Goal: Information Seeking & Learning: Check status

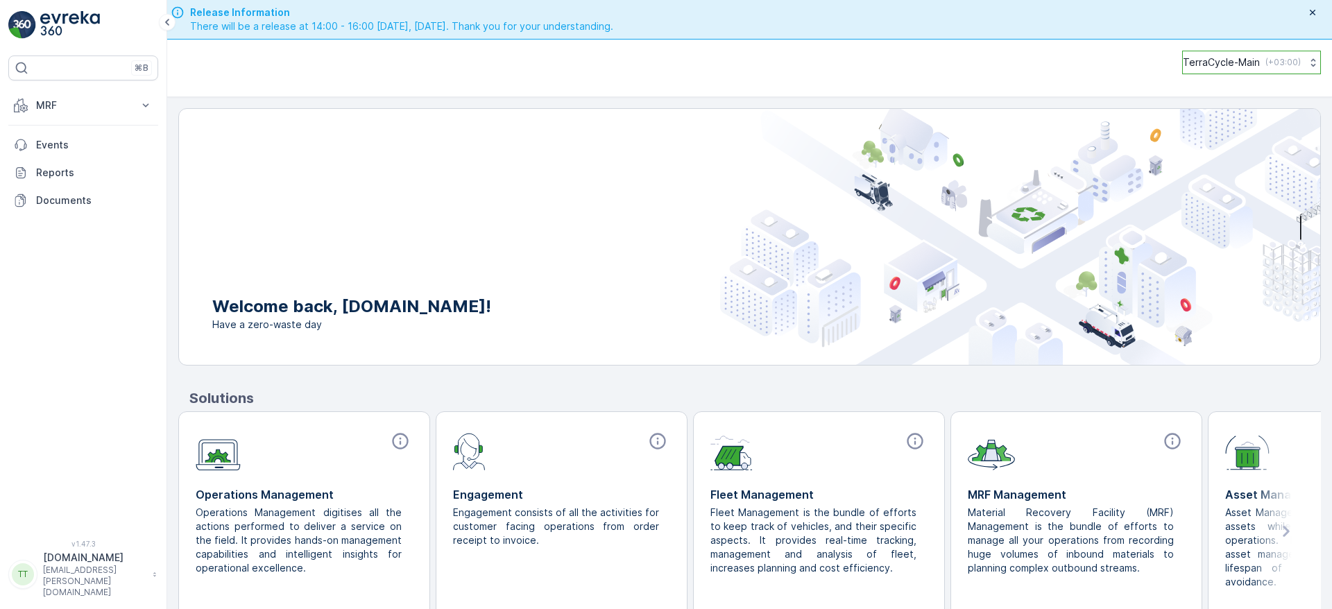
click at [1224, 62] on p "TerraCycle-Main" at bounding box center [1221, 63] width 77 height 14
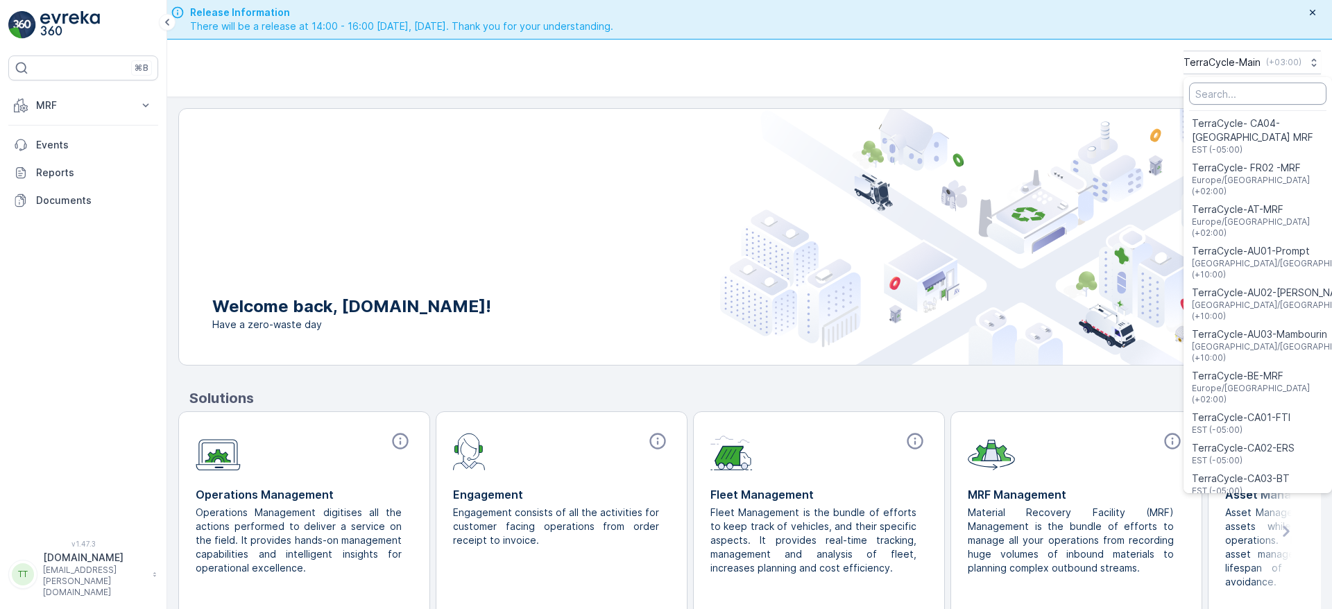
click at [1216, 97] on input "Menu" at bounding box center [1257, 94] width 137 height 22
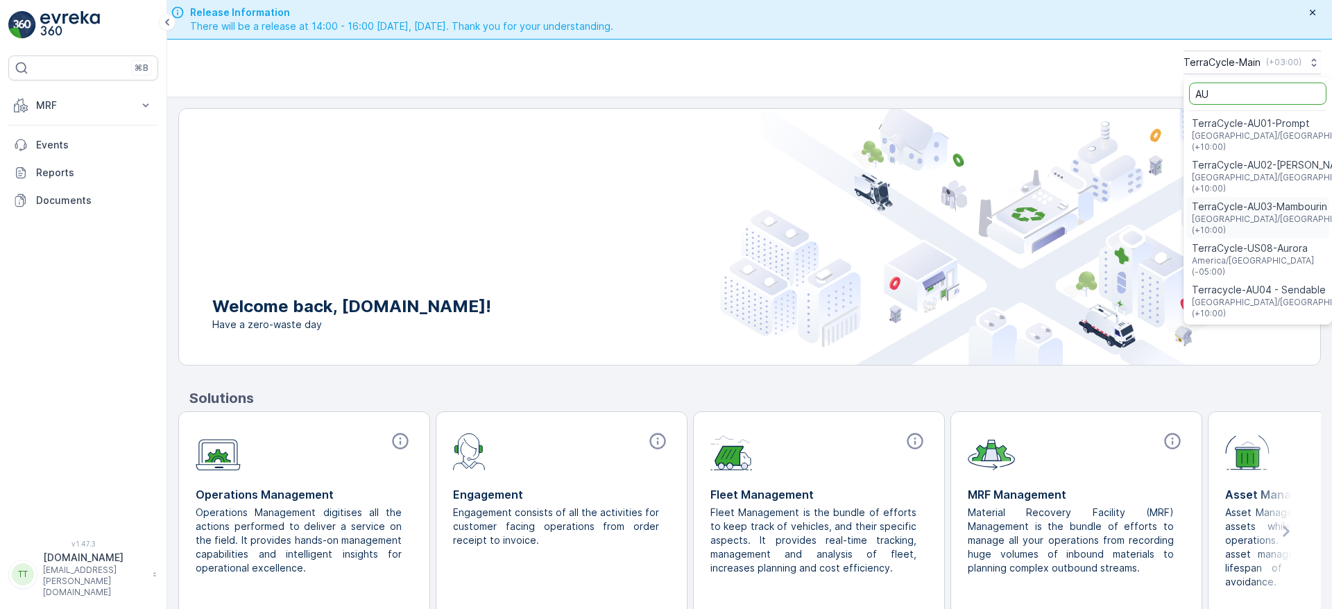
type input "AU"
click at [1228, 200] on span "TerraCycle-AU03-Mambourin" at bounding box center [1278, 207] width 173 height 14
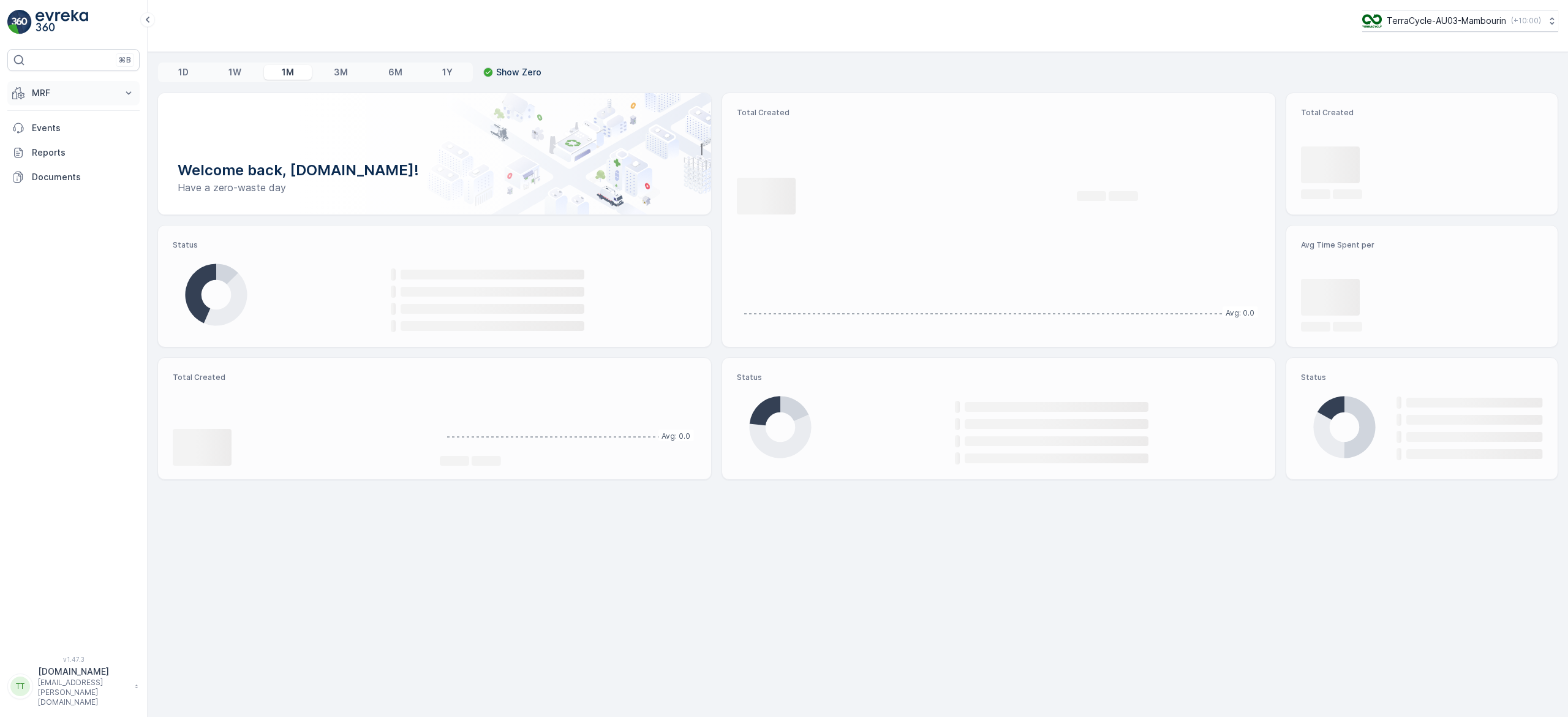
drag, startPoint x: 37, startPoint y: 72, endPoint x: 35, endPoint y: 83, distance: 11.2
click at [37, 72] on div "⌘B MRF Insights TerraCycle Inbound Pallet Process Outbound Envanter Materials A…" at bounding box center [73, 345] width 132 height 592
click at [35, 89] on p "MRF" at bounding box center [73, 94] width 83 height 12
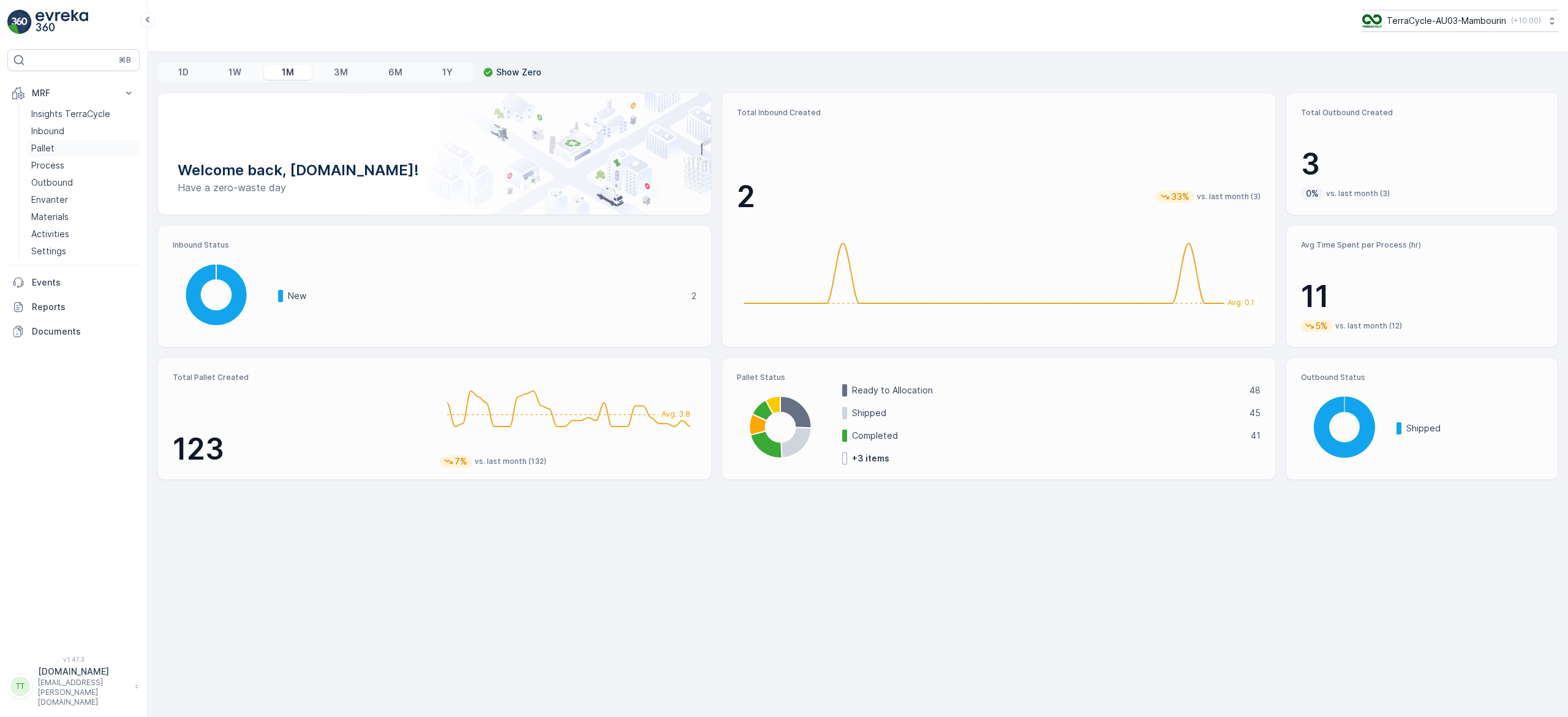
click at [55, 147] on link "Pallet" at bounding box center [83, 147] width 113 height 17
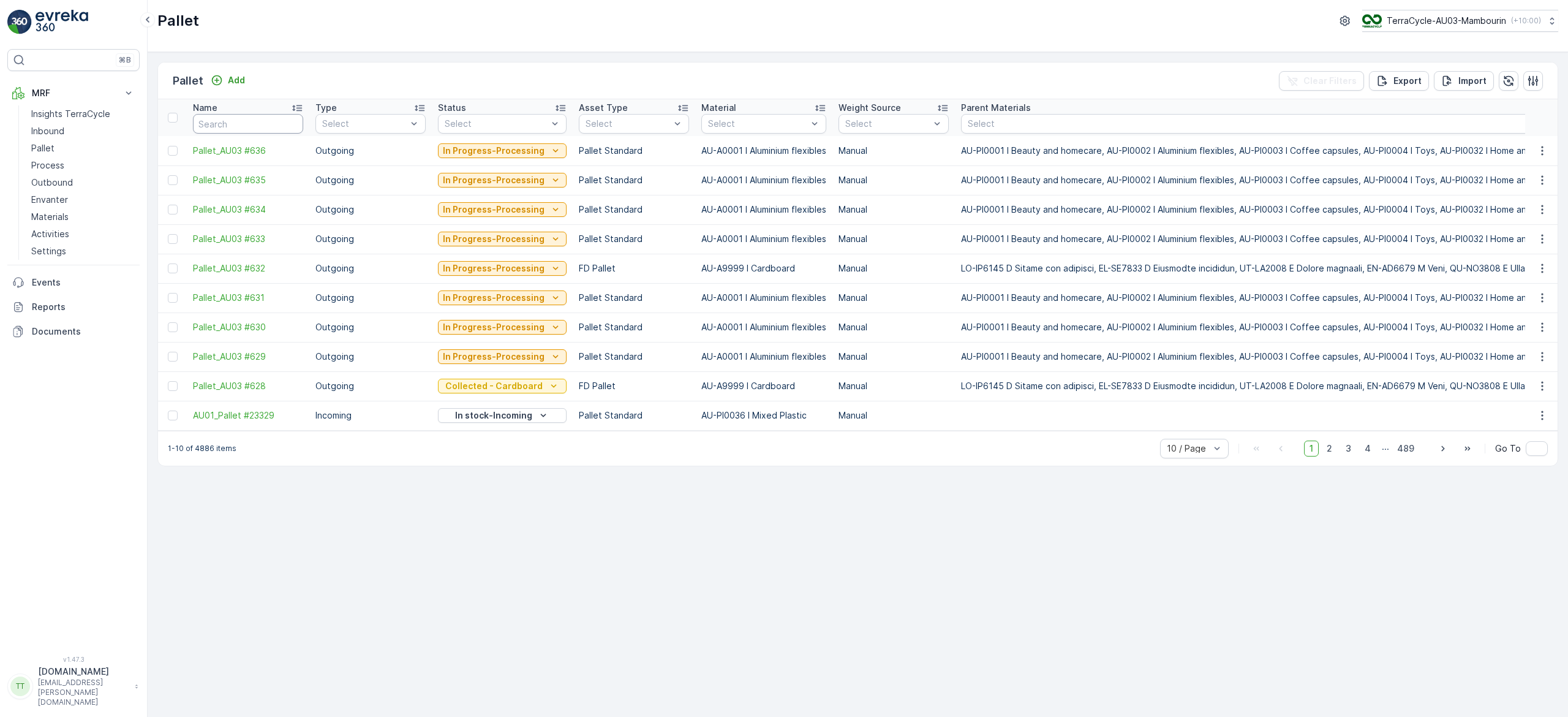
click at [212, 120] on input "text" at bounding box center [248, 124] width 110 height 19
type input "FD"
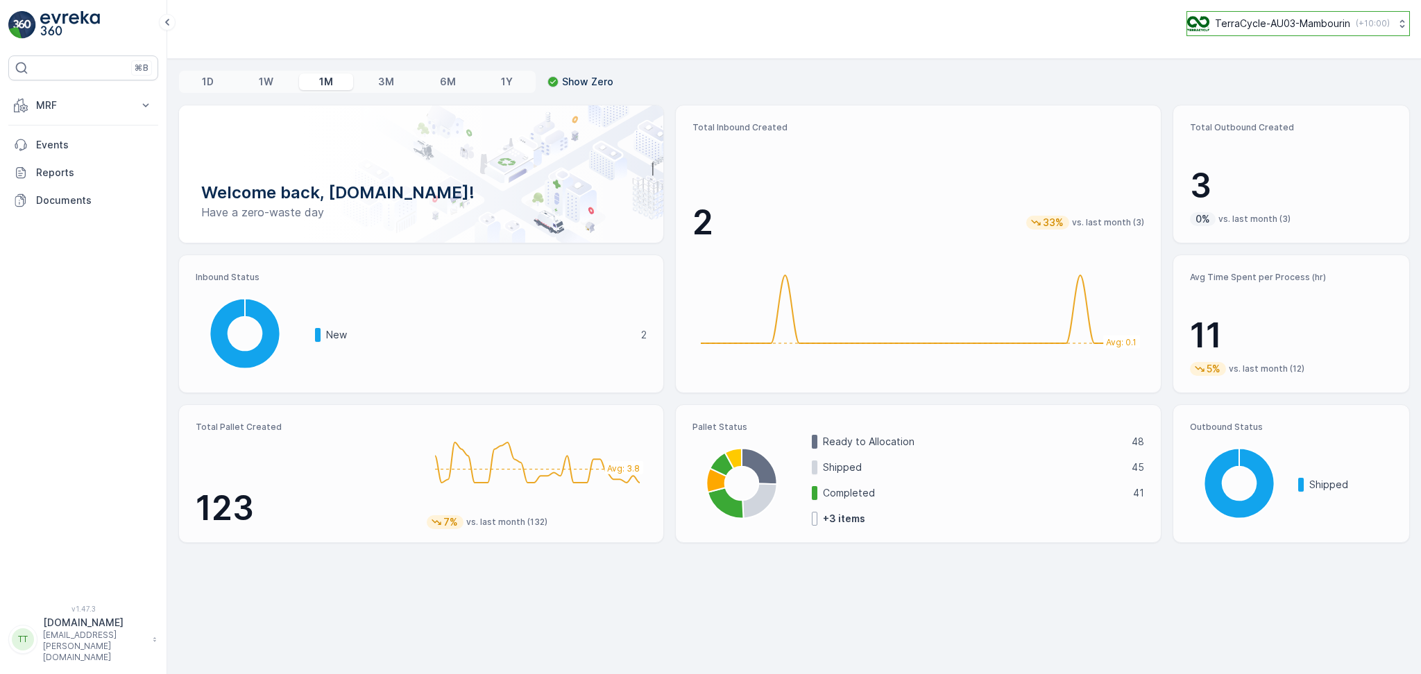
click at [1368, 25] on p "( +10:00 )" at bounding box center [1373, 23] width 34 height 11
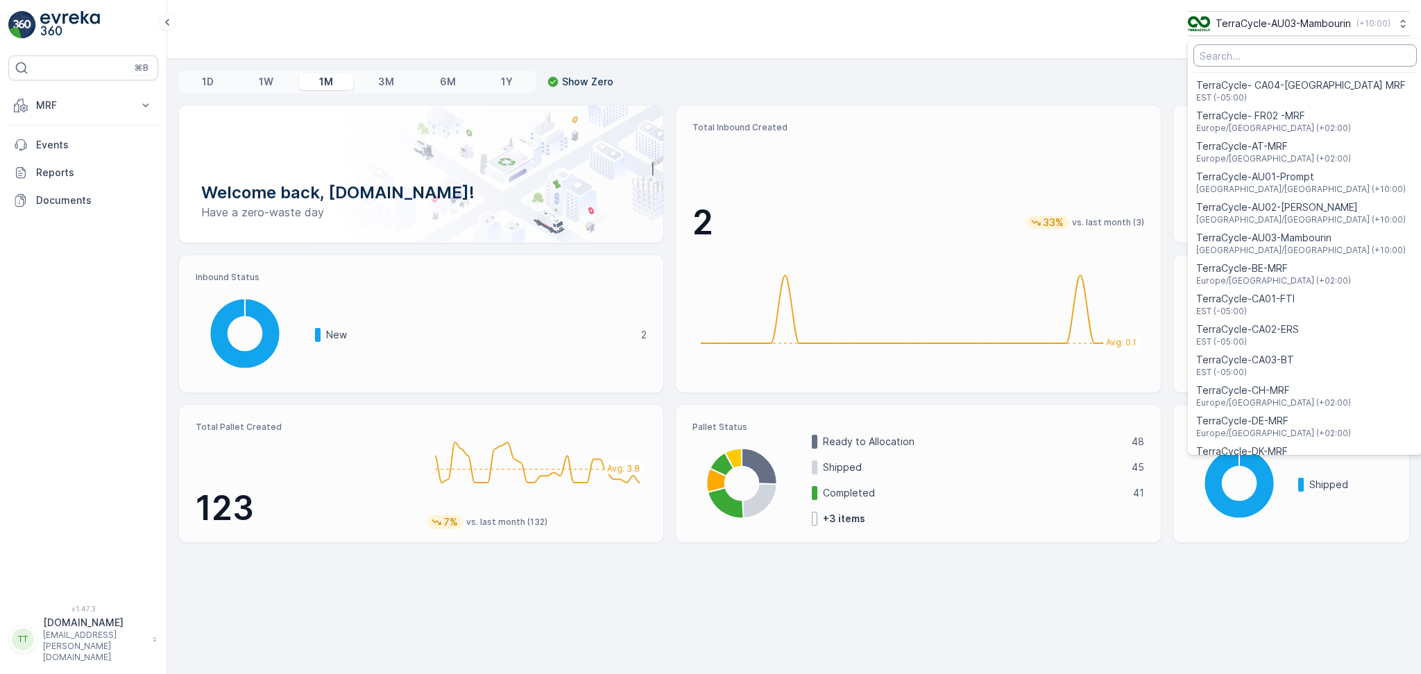
click at [1279, 50] on input "Menu" at bounding box center [1304, 55] width 223 height 22
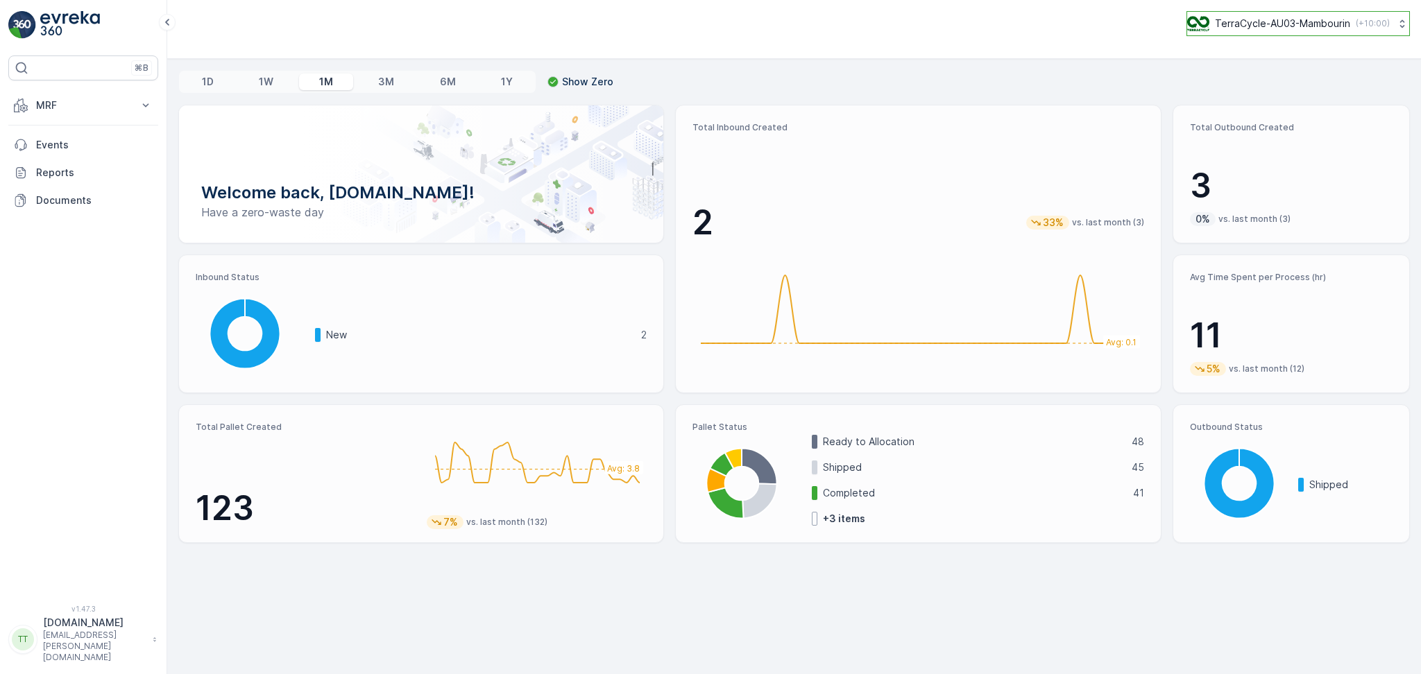
click at [1306, 11] on button "TerraCycle-AU03-Mambourin ( +10:00 )" at bounding box center [1297, 23] width 223 height 25
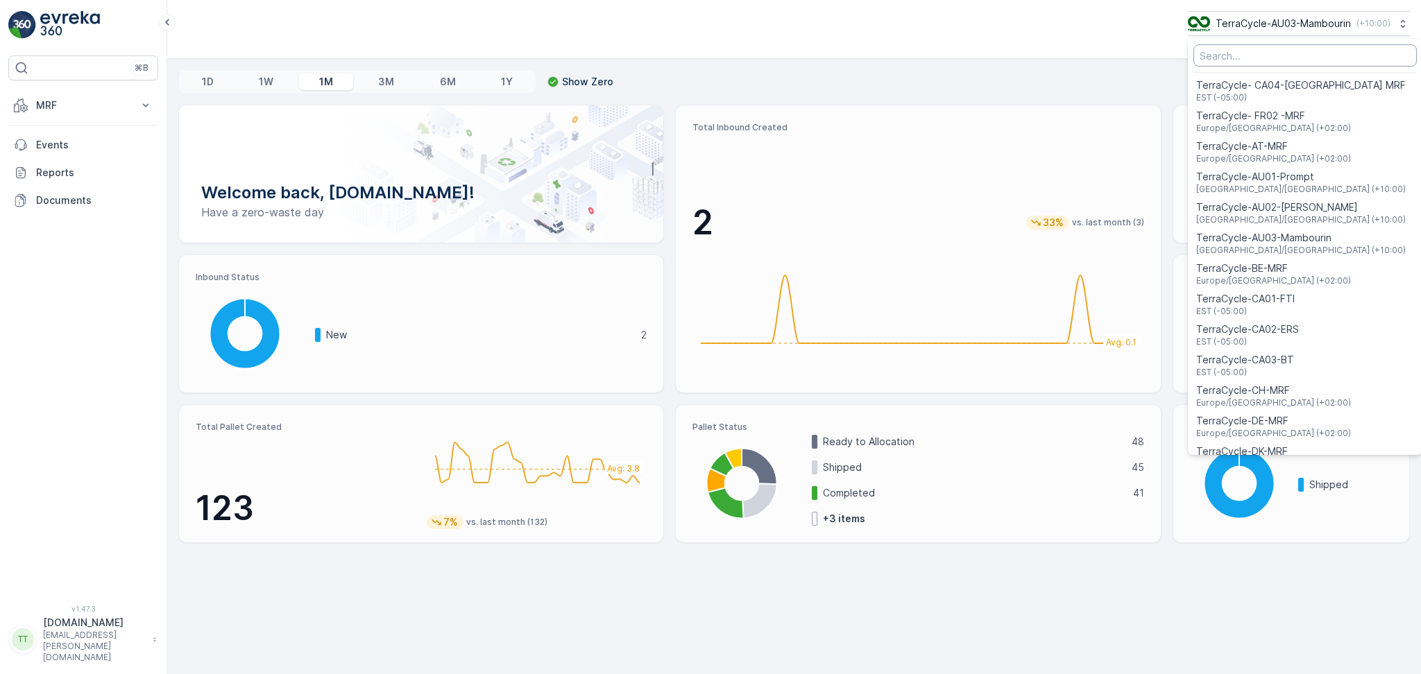
click at [1233, 62] on input "Menu" at bounding box center [1304, 55] width 223 height 22
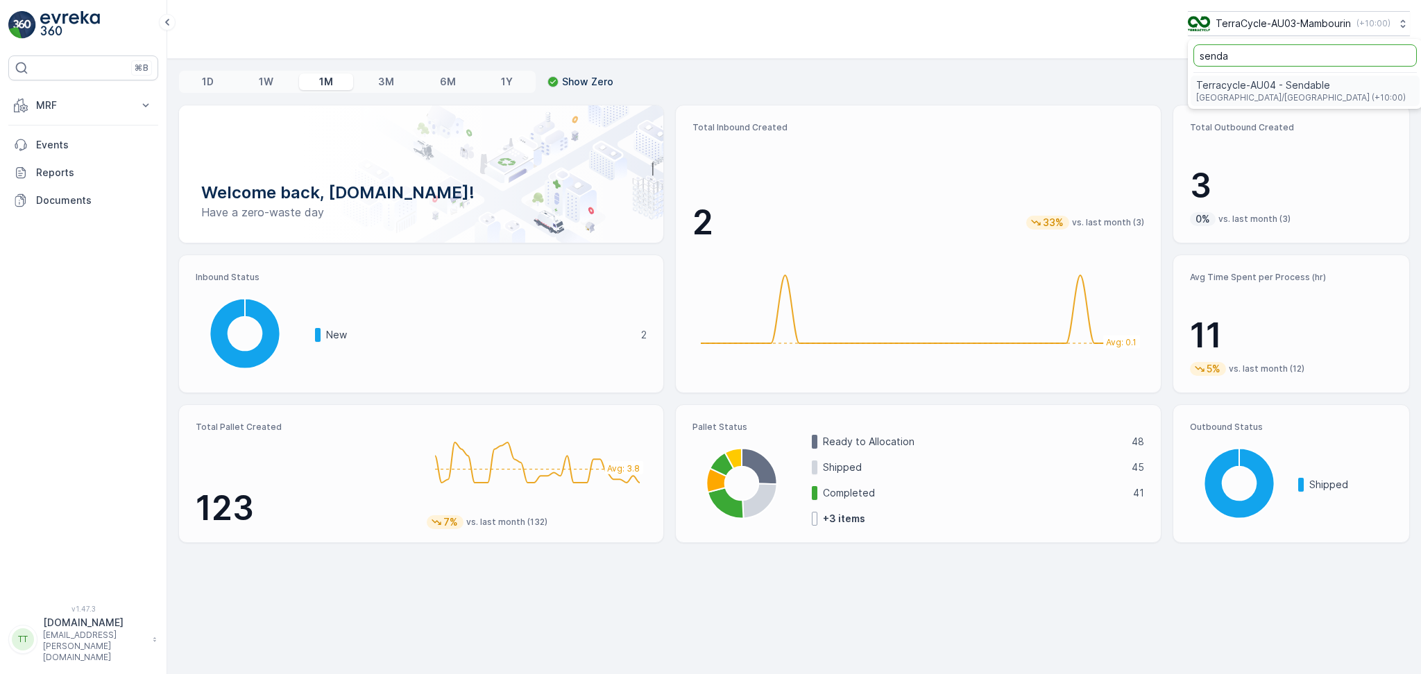
type input "senda"
click at [1245, 83] on span "Terracycle-AU04 - Sendable" at bounding box center [1301, 85] width 210 height 14
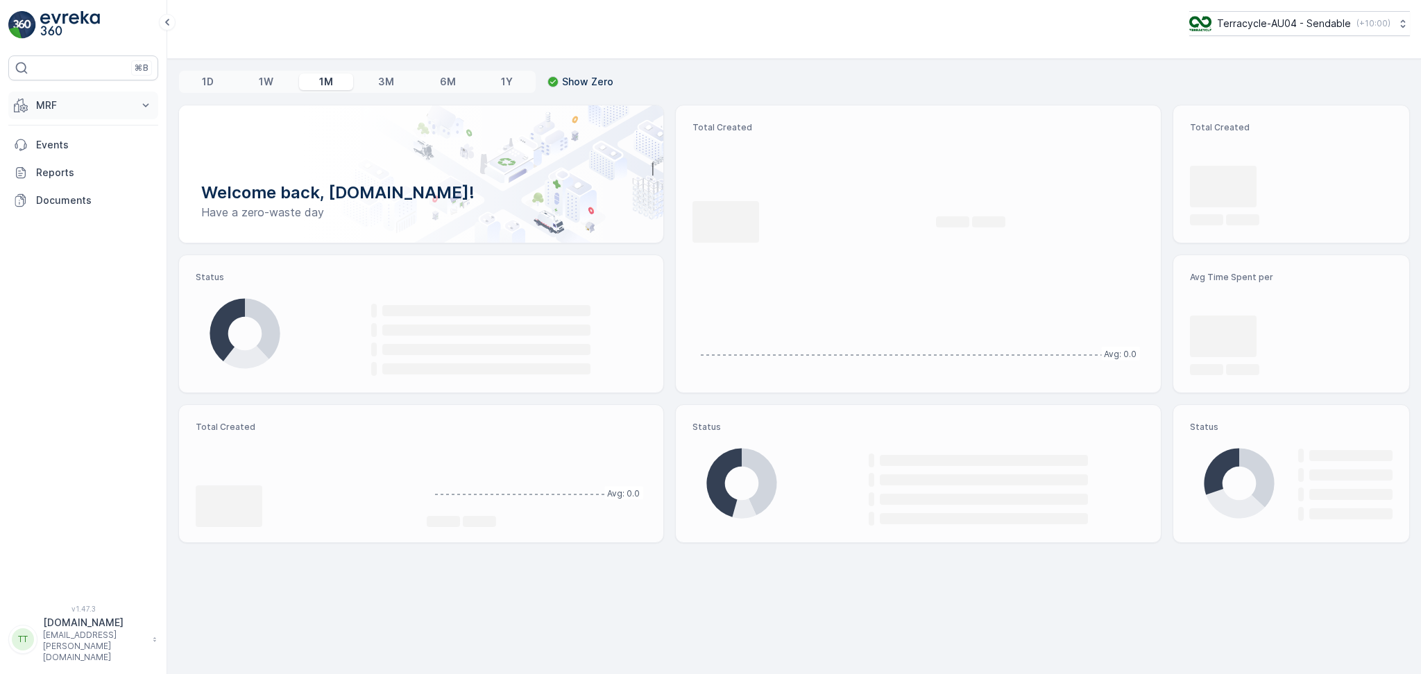
click at [89, 101] on p "MRF" at bounding box center [83, 106] width 94 height 14
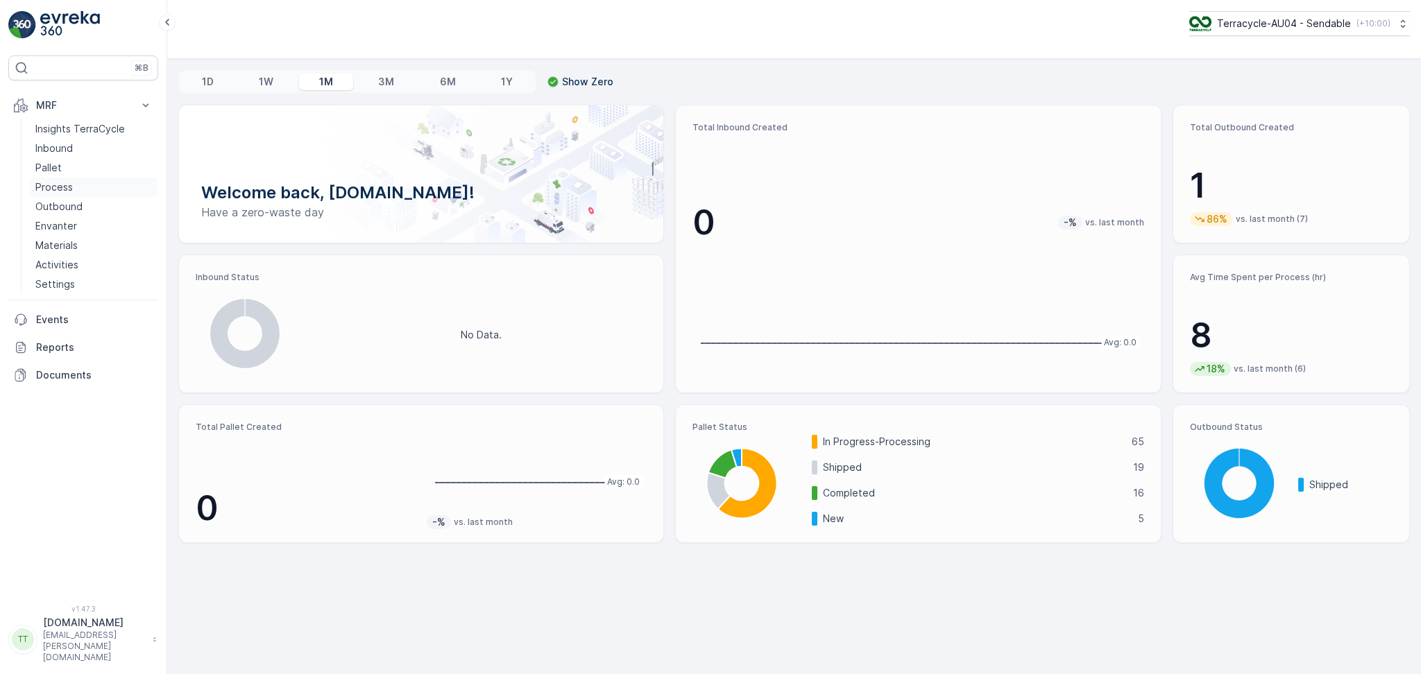
click at [68, 184] on p "Process" at bounding box center [53, 187] width 37 height 14
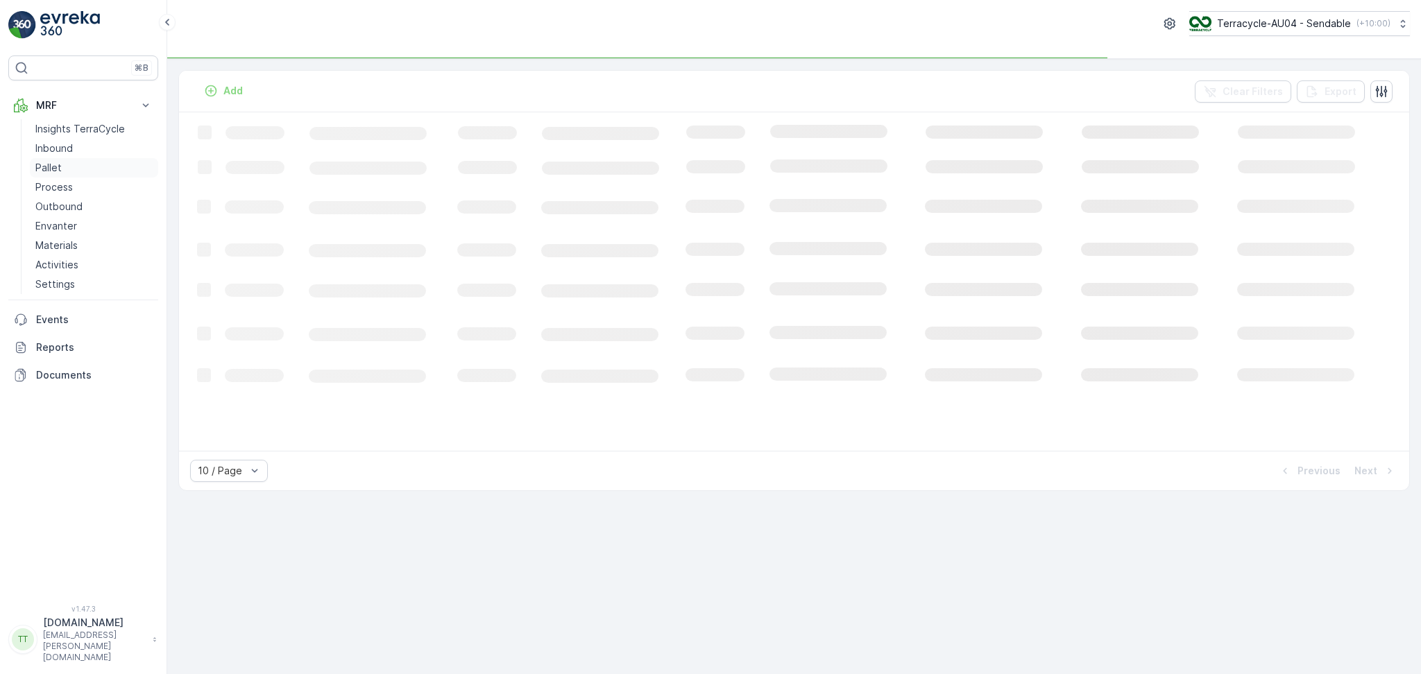
click at [62, 167] on link "Pallet" at bounding box center [94, 167] width 128 height 19
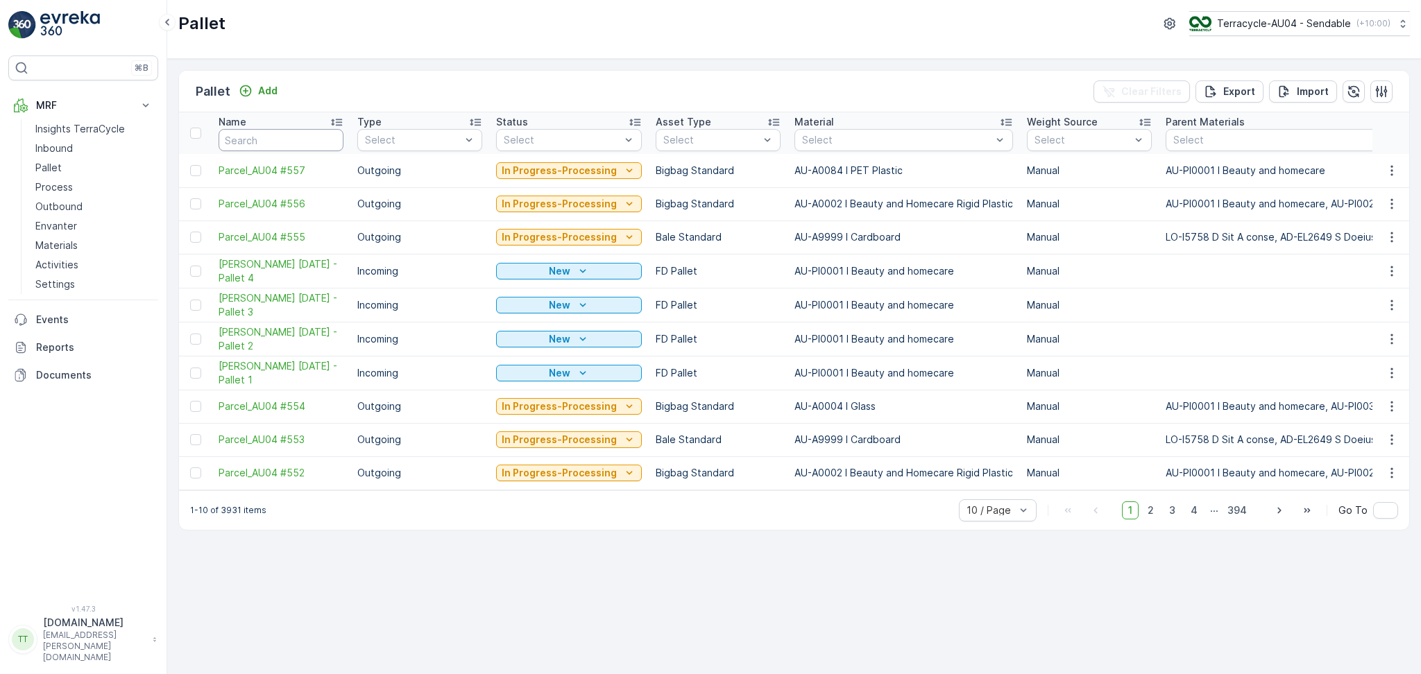
click at [276, 146] on input "text" at bounding box center [281, 140] width 125 height 22
type input "FD"
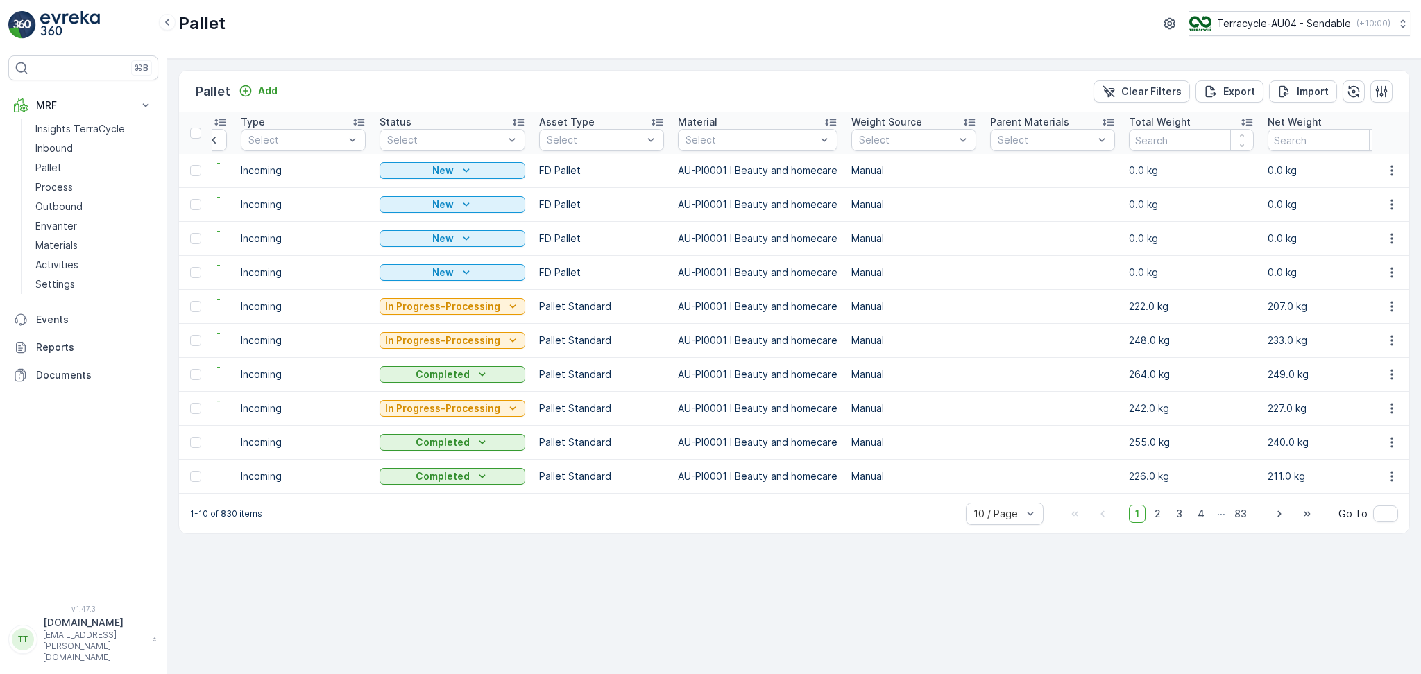
scroll to position [0, 123]
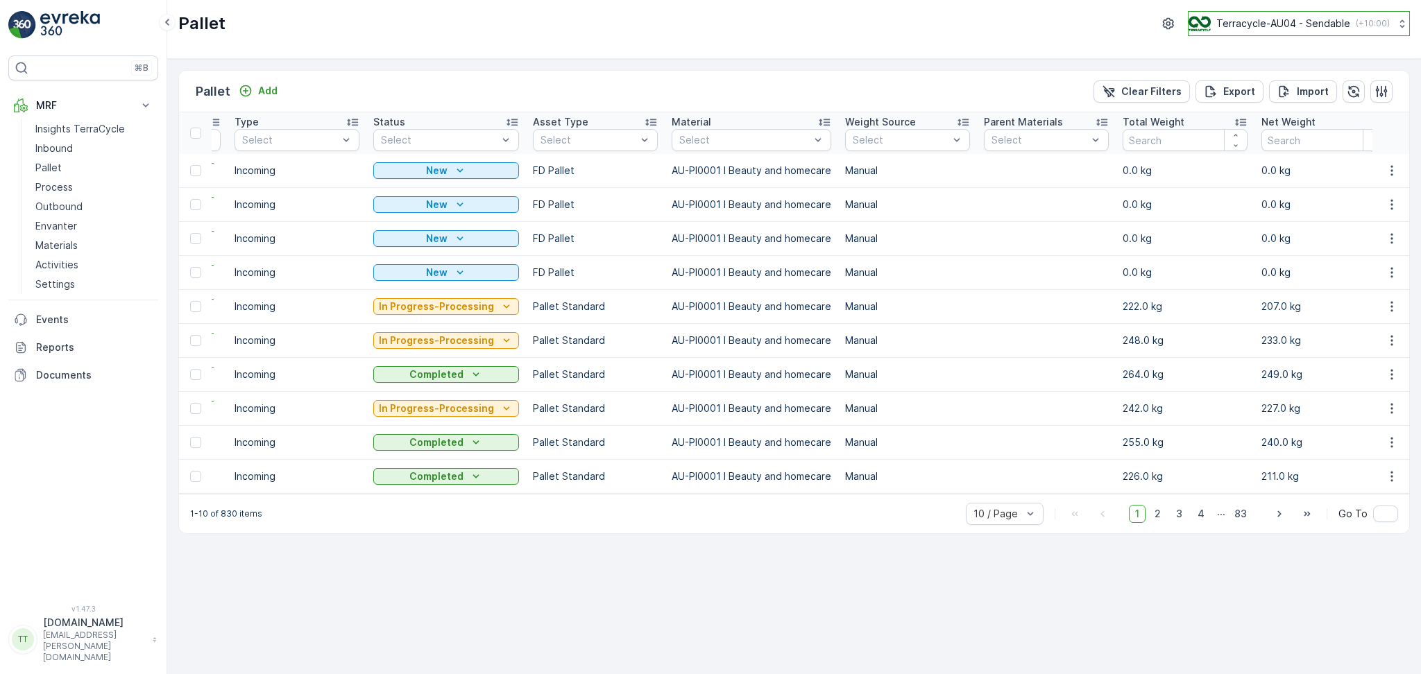
click at [1296, 33] on button "Terracycle-AU04 - Sendable ( +10:00 )" at bounding box center [1299, 23] width 222 height 25
type input "promp"
click at [1275, 90] on span "TerraCycle-AU01-Prompt" at bounding box center [1303, 85] width 210 height 14
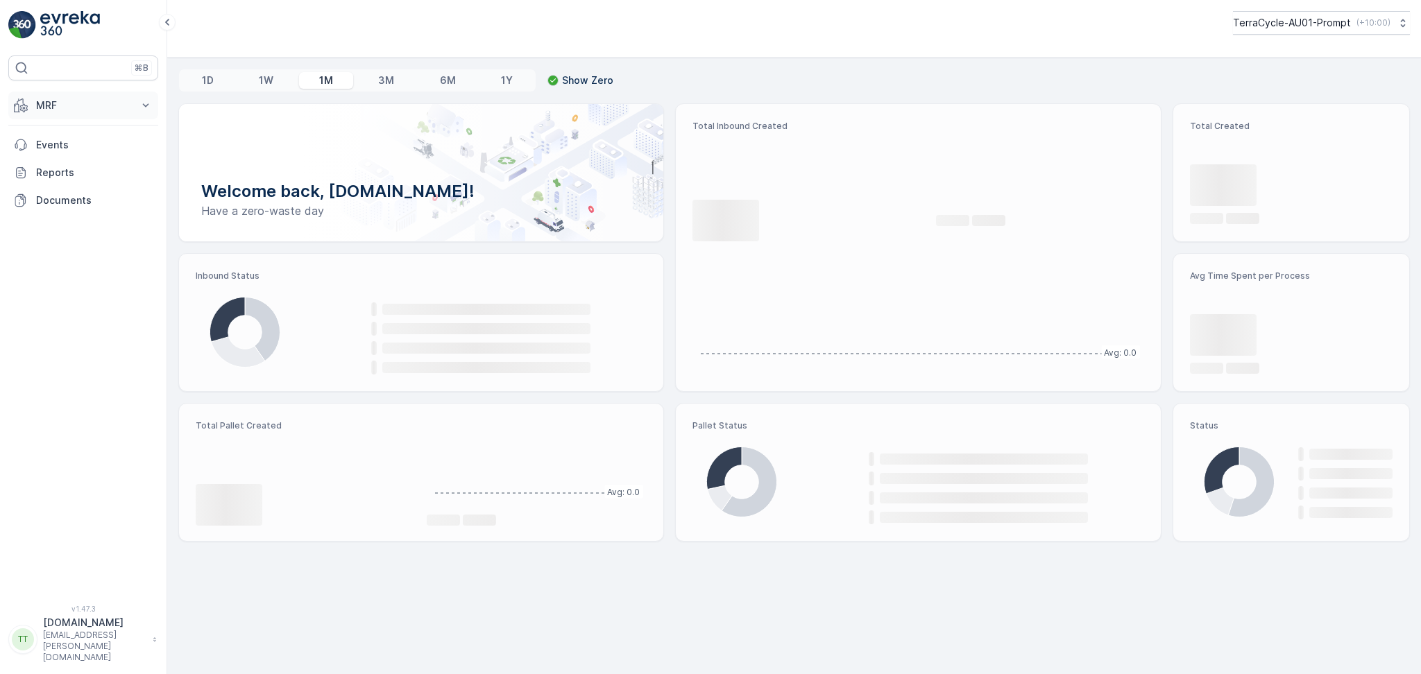
click at [112, 112] on button "MRF" at bounding box center [83, 106] width 150 height 28
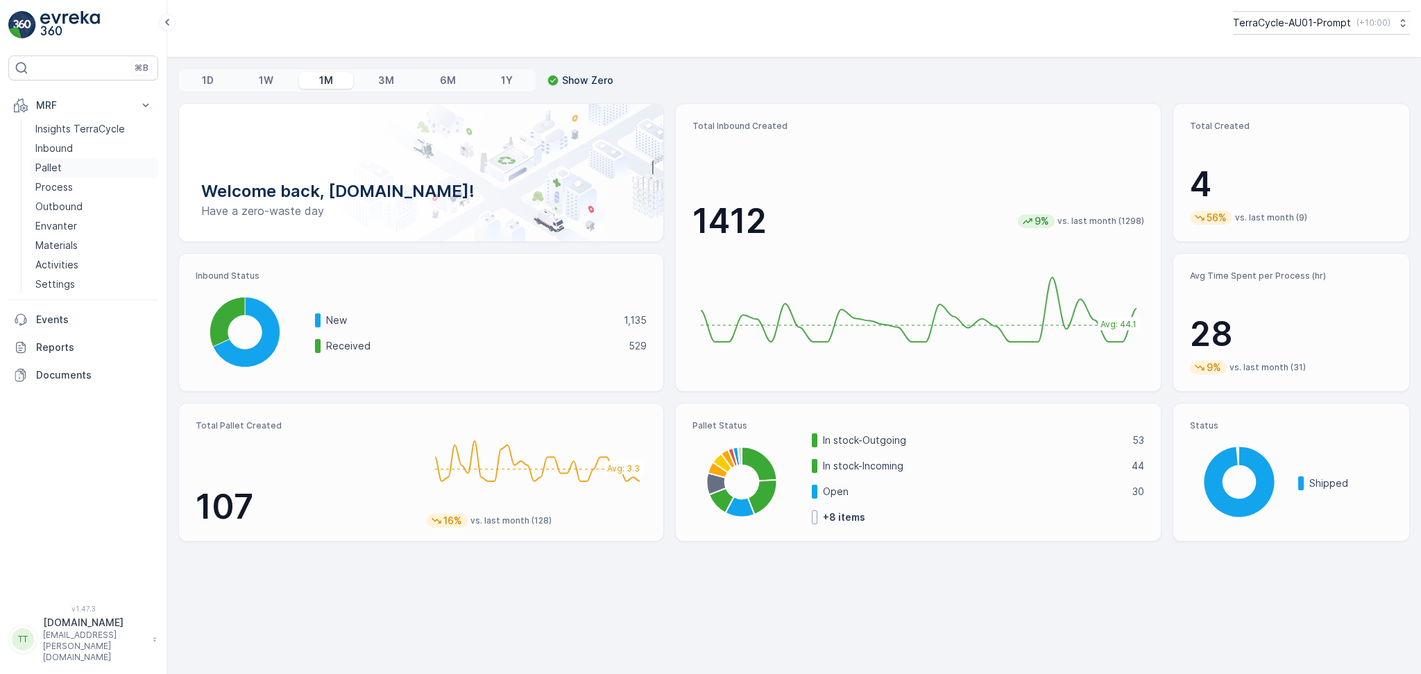
click at [53, 169] on p "Pallet" at bounding box center [48, 168] width 26 height 14
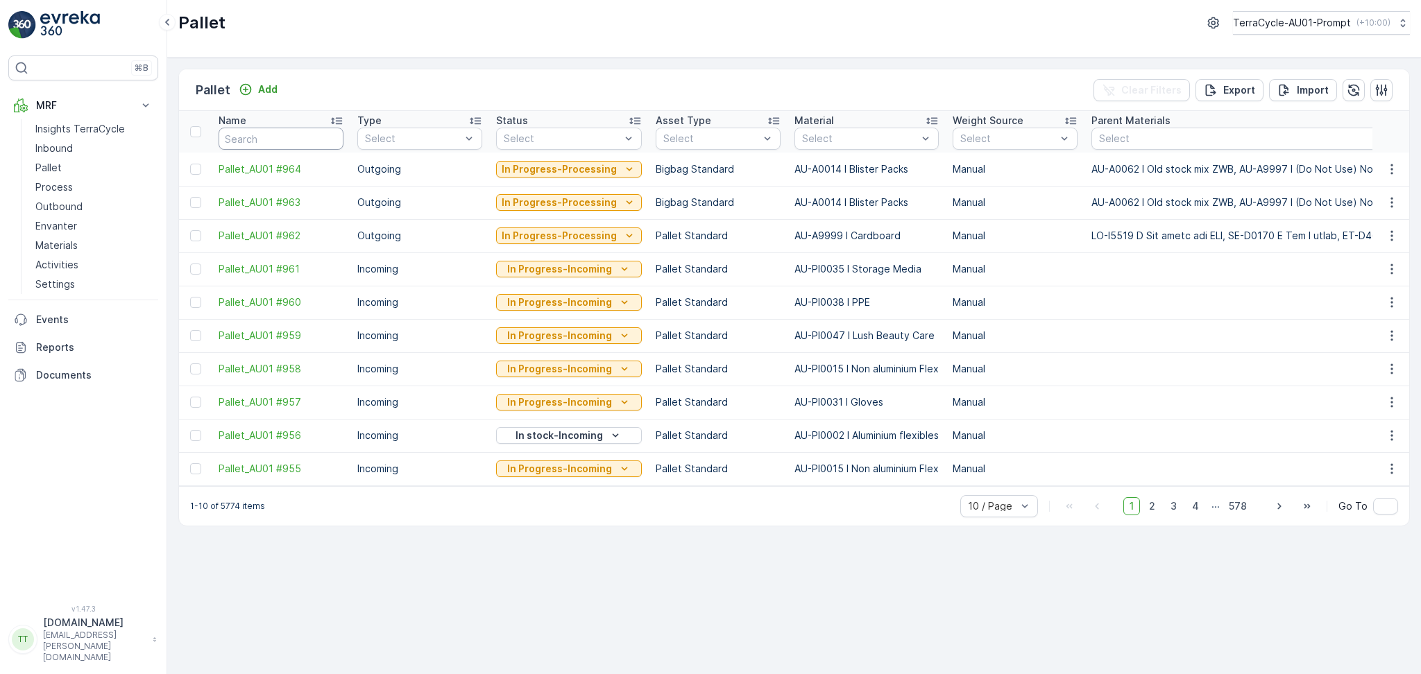
click at [293, 139] on input "text" at bounding box center [281, 139] width 125 height 22
type input "FD"
